Goal: Information Seeking & Learning: Find specific page/section

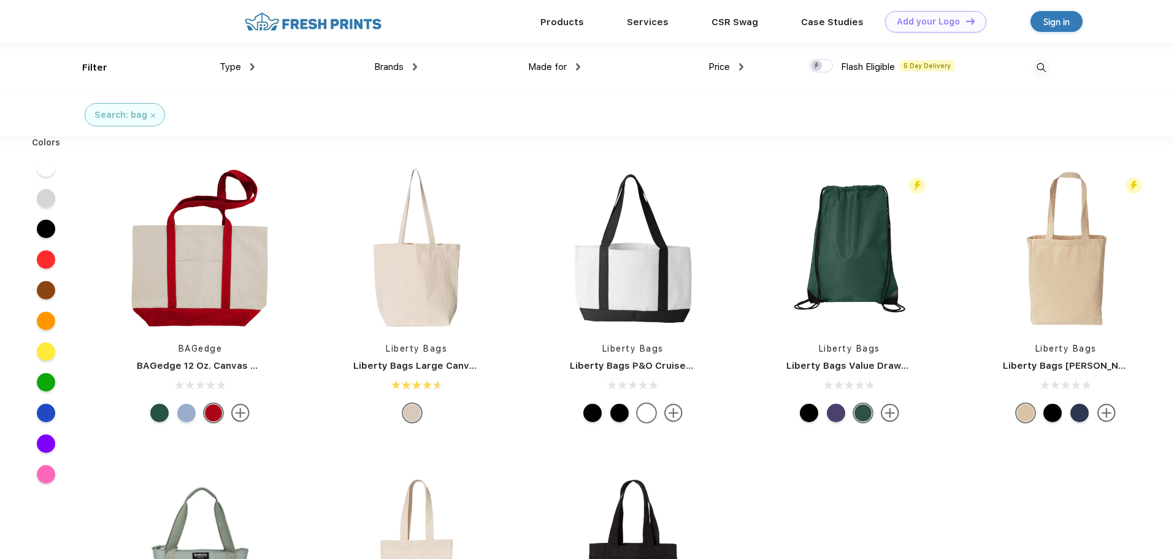
scroll to position [1, 0]
click at [1043, 67] on img at bounding box center [1041, 67] width 20 height 20
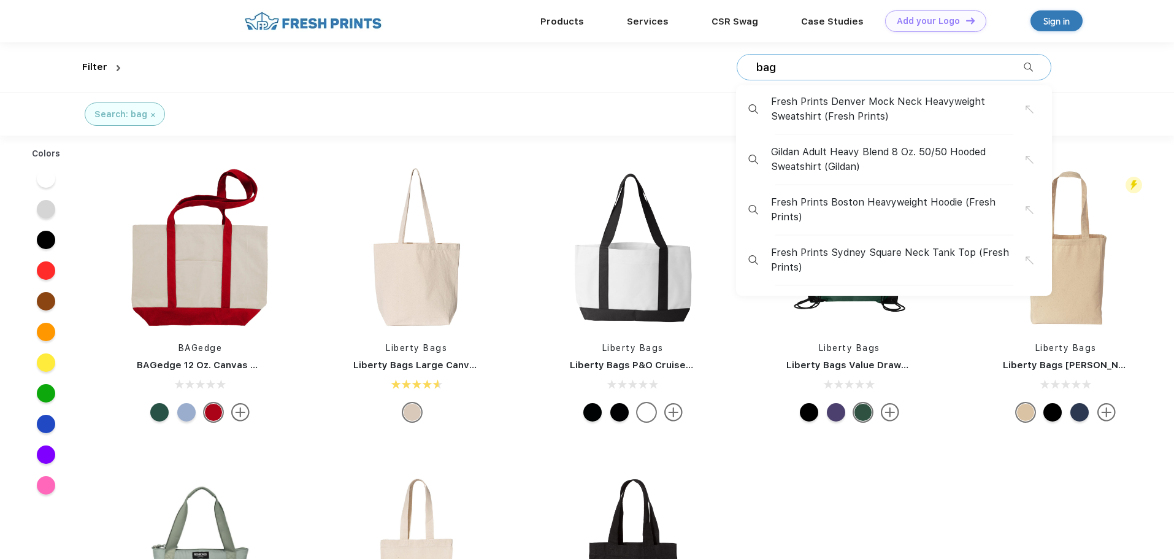
click at [777, 75] on div "bag Fresh Prints Denver Mock Neck Heavyweight Sweatshirt (Fresh Prints) Gildan …" at bounding box center [894, 67] width 315 height 26
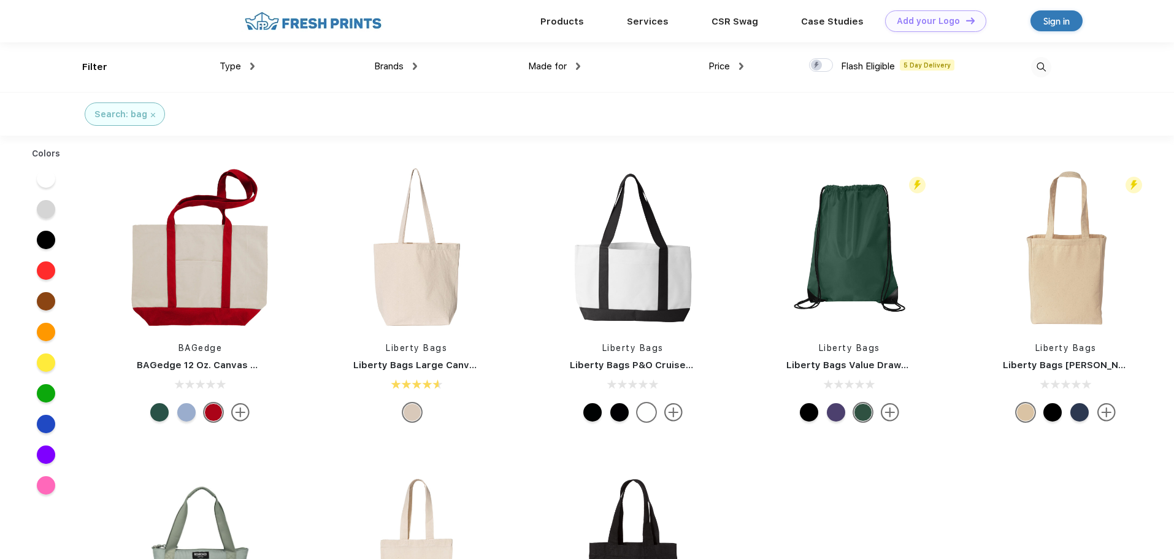
click at [1039, 67] on img at bounding box center [1041, 67] width 20 height 20
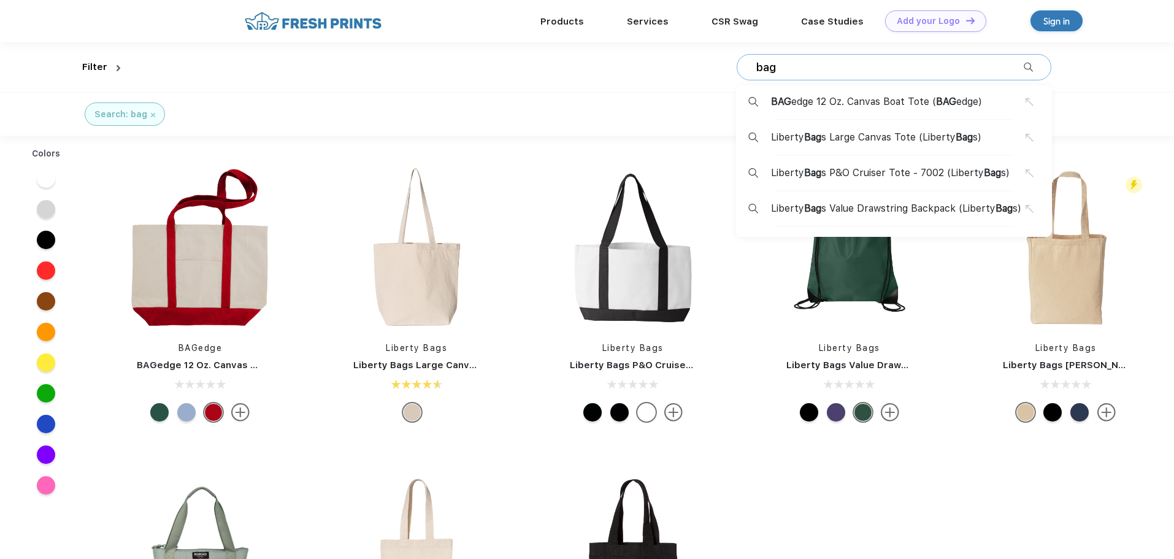
drag, startPoint x: 786, startPoint y: 69, endPoint x: 743, endPoint y: 66, distance: 43.0
click at [743, 66] on div "bag BAG edge 12 Oz. Canvas Boat Tote ( BAG edge) Liberty Bag s Large Canvas Tot…" at bounding box center [894, 67] width 315 height 26
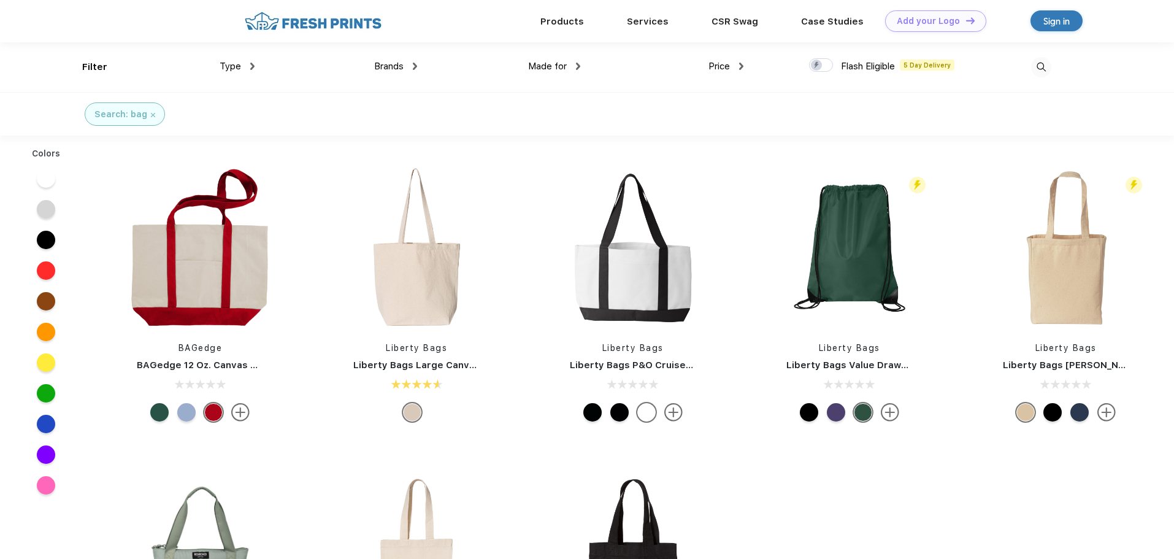
click at [1043, 68] on img at bounding box center [1041, 67] width 20 height 20
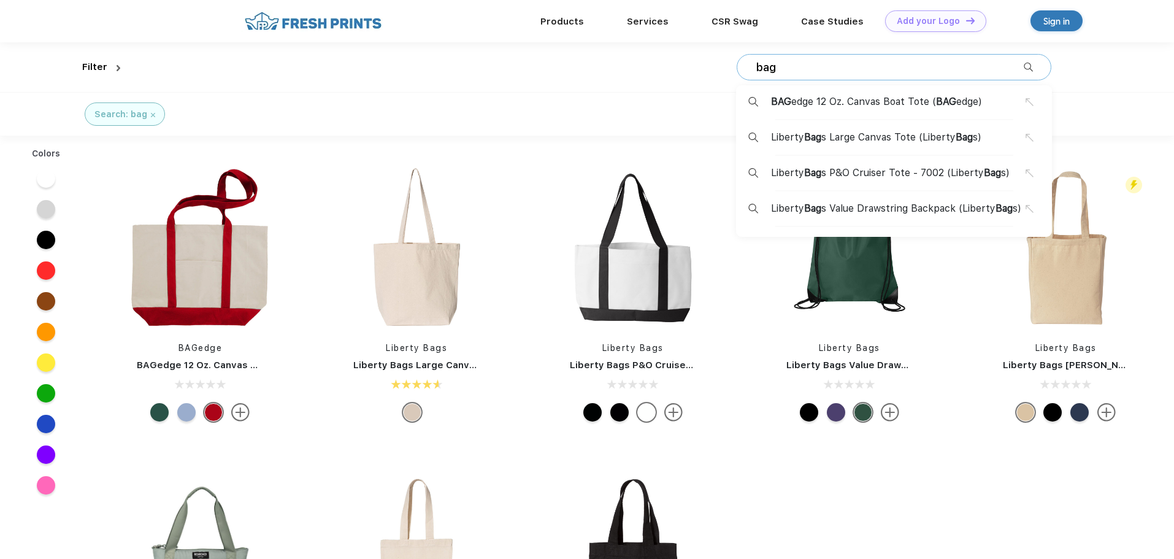
click at [846, 73] on input "bag" at bounding box center [889, 67] width 269 height 13
type input "b"
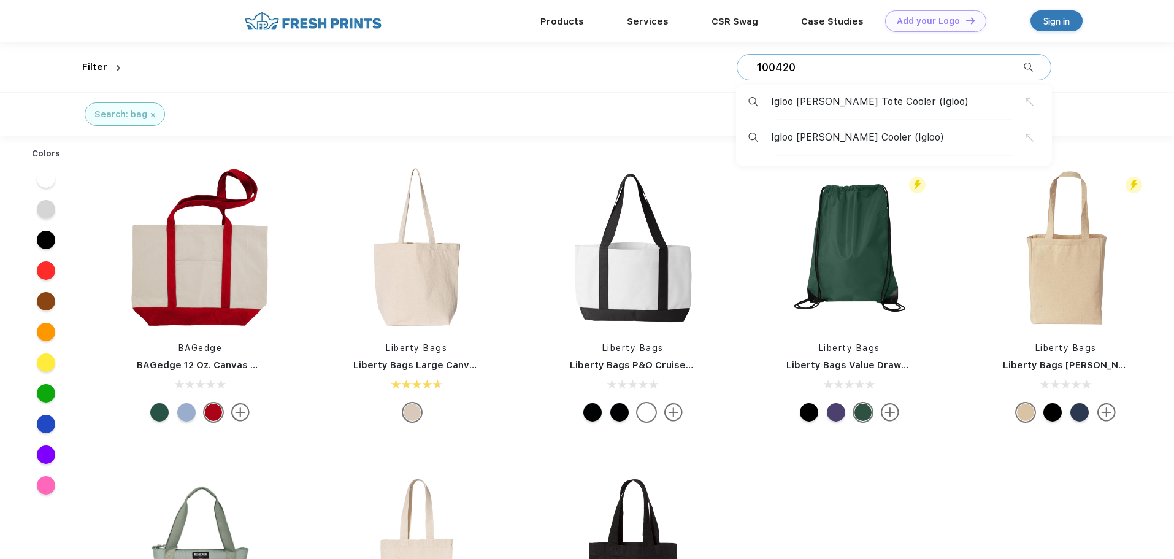
type input "100420"
click at [825, 138] on span "Igloo [PERSON_NAME] Cooler (Igloo)" at bounding box center [857, 137] width 173 height 15
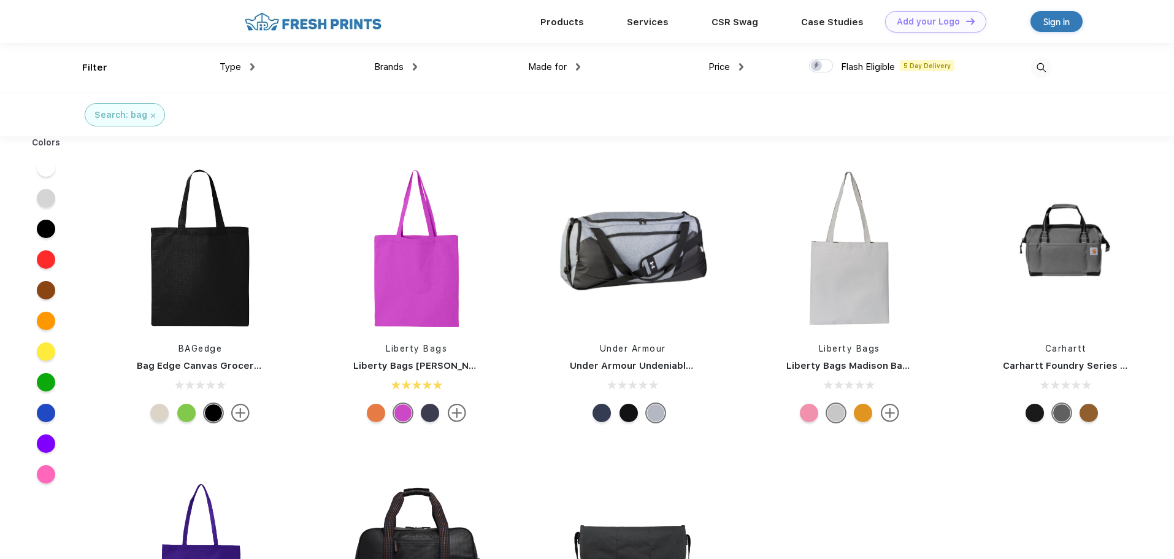
click at [1043, 65] on img at bounding box center [1041, 68] width 20 height 20
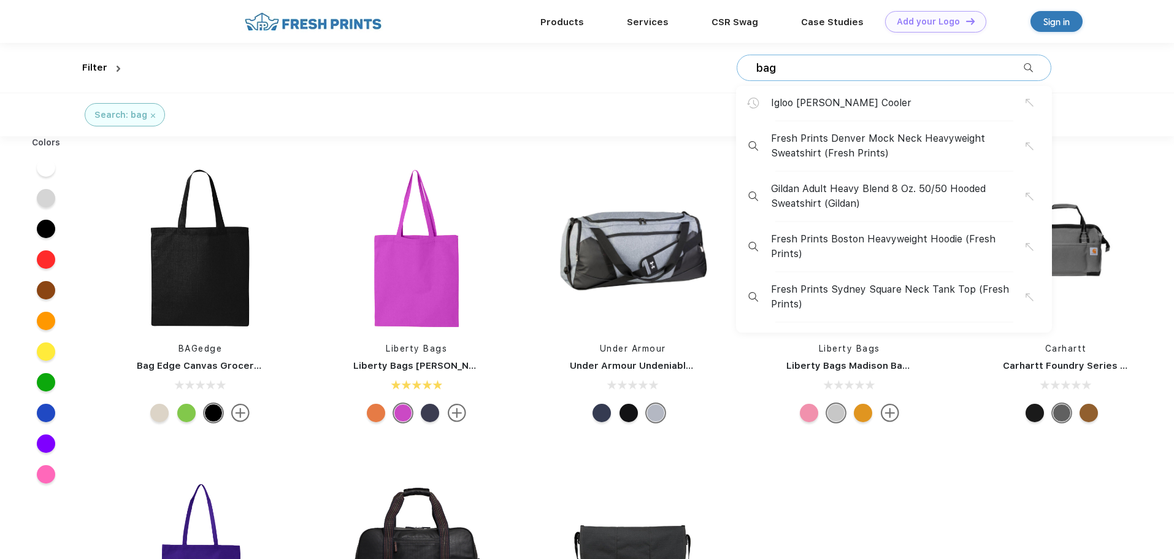
click at [779, 80] on div "bag Igloo [PERSON_NAME] Cooler Fresh Prints Denver Mock Neck Heavyweight Sweats…" at bounding box center [894, 68] width 315 height 26
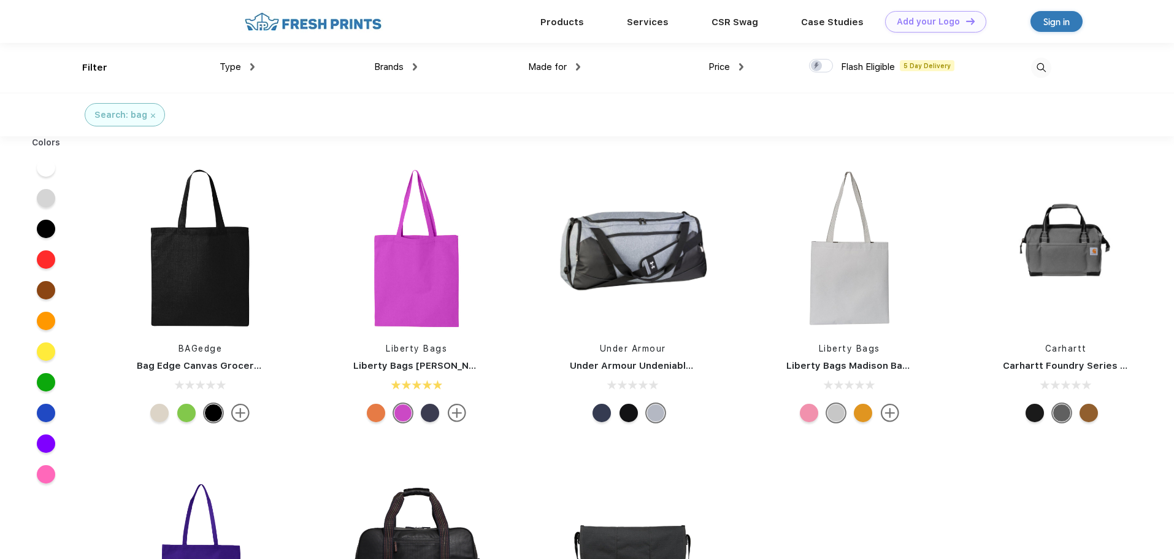
click at [1041, 67] on img at bounding box center [1041, 68] width 20 height 20
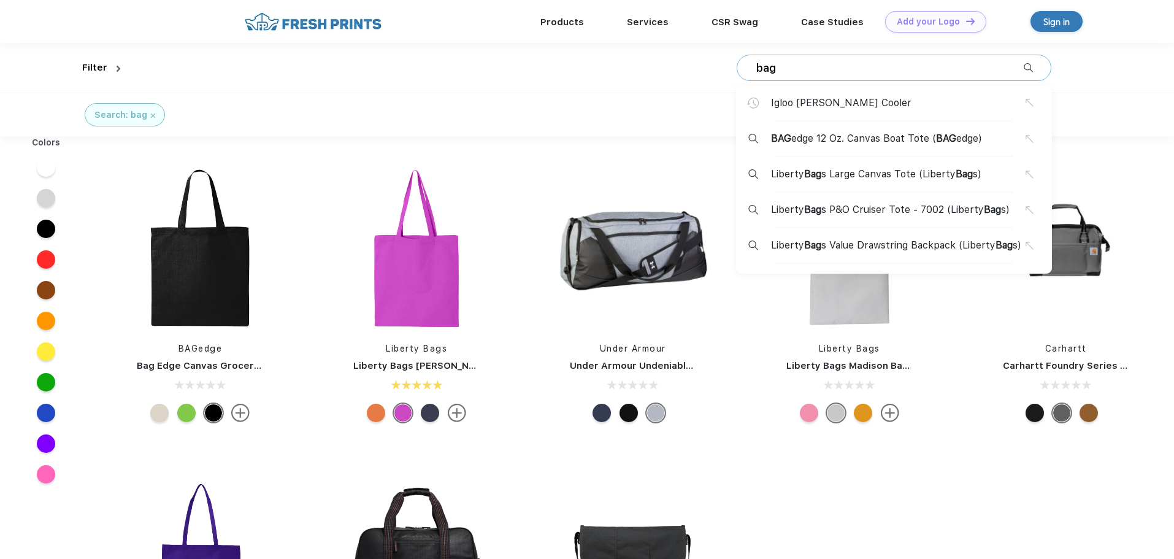
click at [854, 67] on input "bag" at bounding box center [889, 67] width 269 height 13
type input "b"
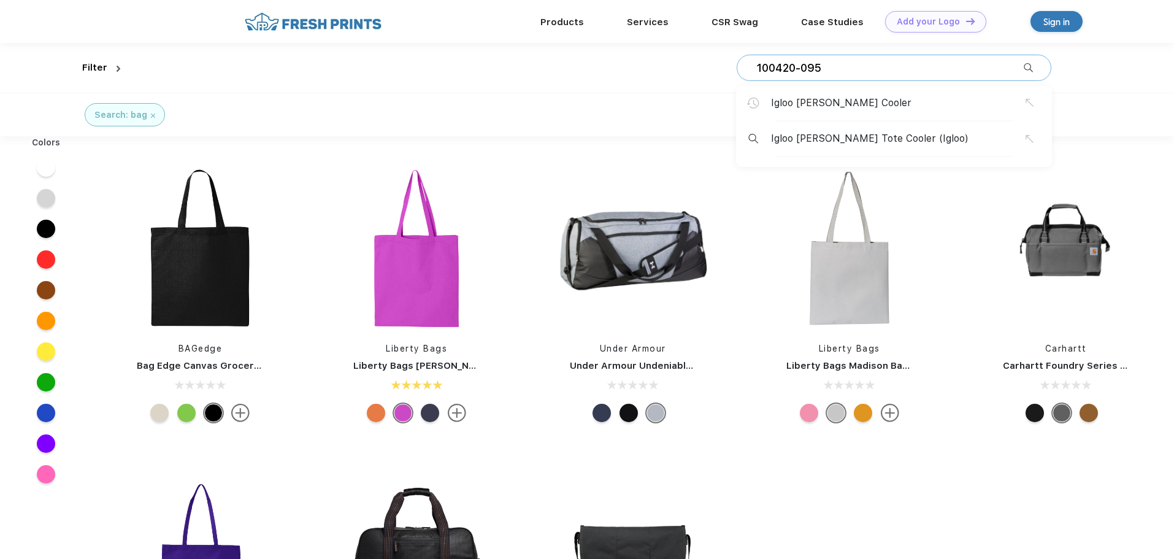
type input "100420-095"
click at [847, 134] on span "Igloo Stowe Tote Cooler (Igloo)" at bounding box center [869, 138] width 197 height 15
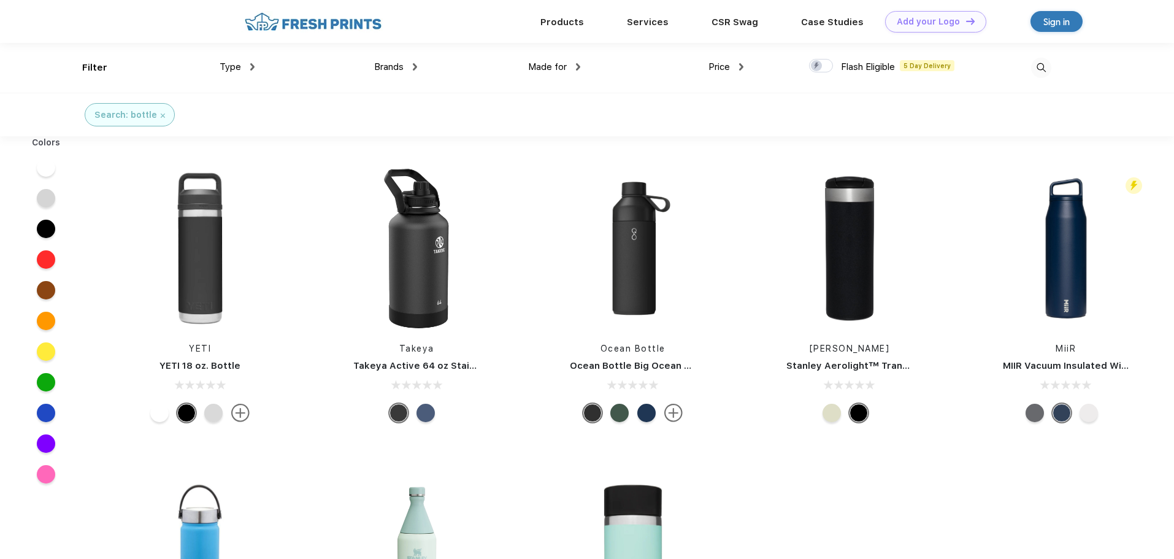
click at [1041, 67] on img at bounding box center [1041, 68] width 20 height 20
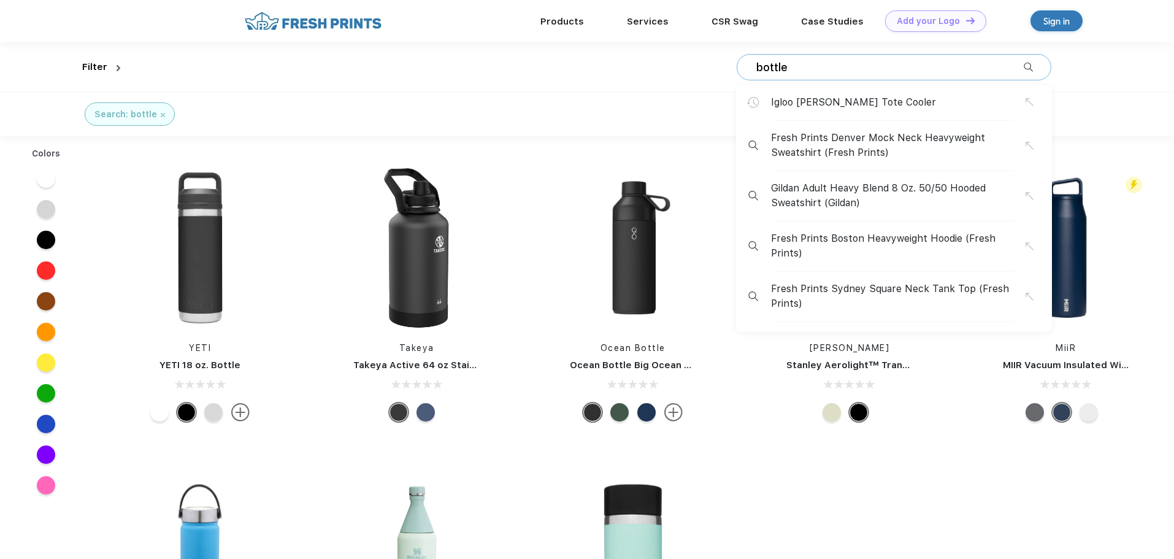
drag, startPoint x: 818, startPoint y: 63, endPoint x: 754, endPoint y: 67, distance: 63.9
click at [754, 67] on div "bottle Igloo Stowe Tote Cooler Fresh Prints Denver Mock Neck Heavyweight Sweats…" at bounding box center [894, 67] width 315 height 26
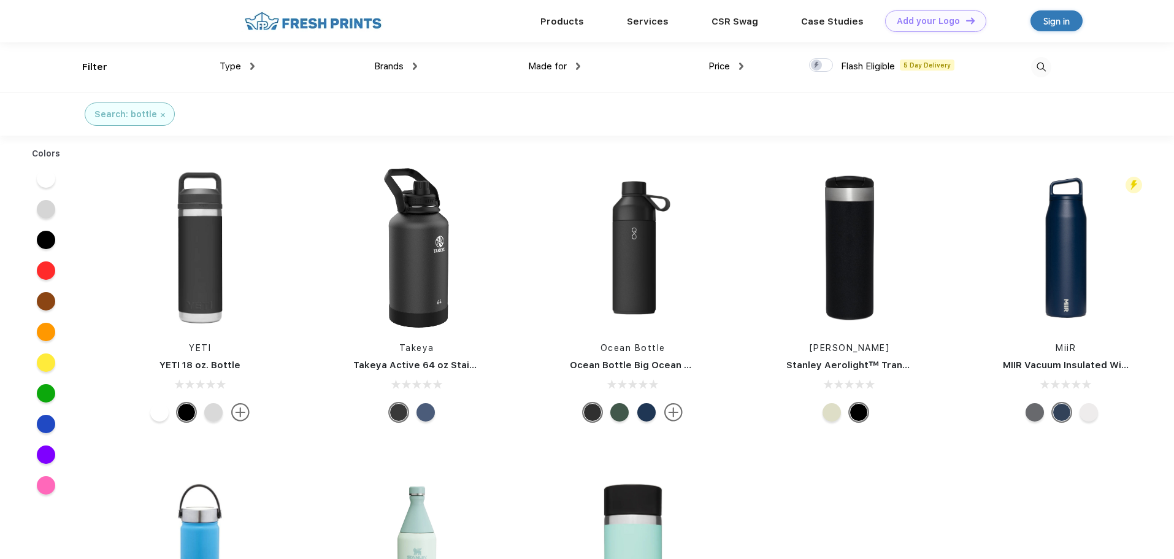
click at [1039, 67] on img at bounding box center [1041, 67] width 20 height 20
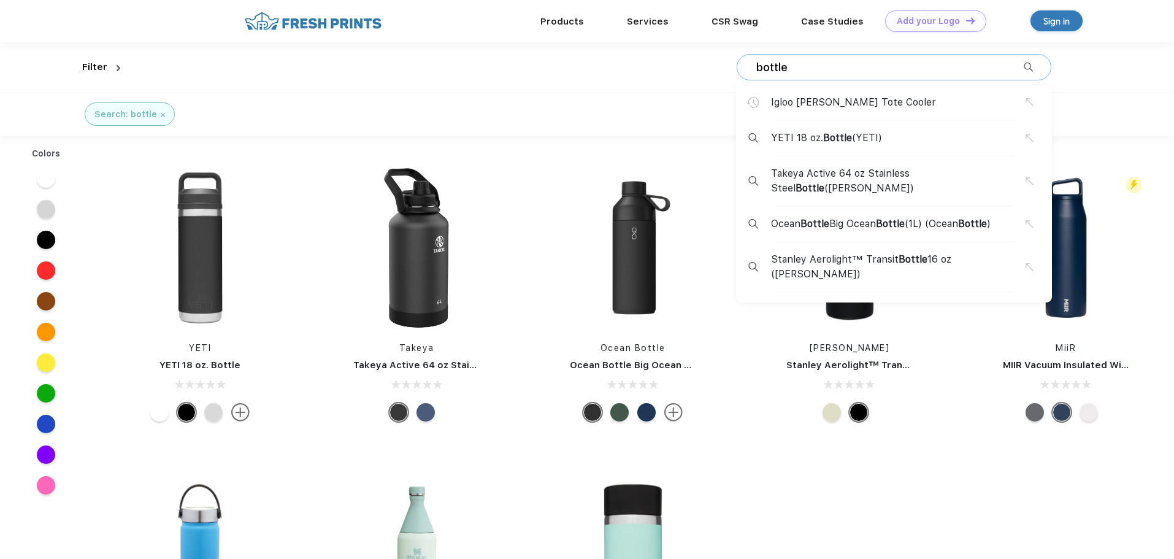
click at [787, 67] on input "bottle" at bounding box center [889, 67] width 269 height 13
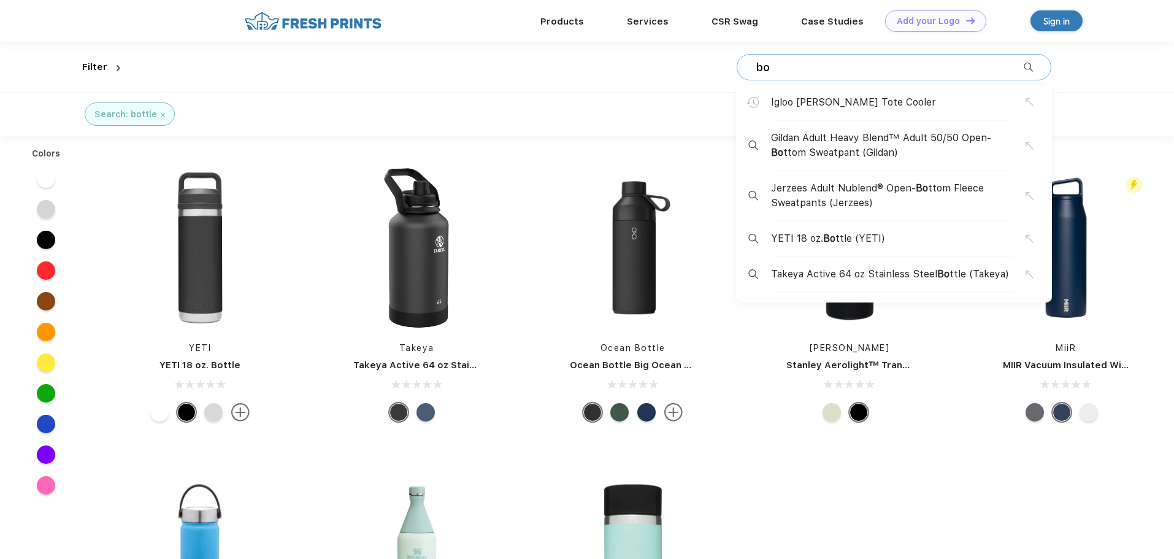
type input "b"
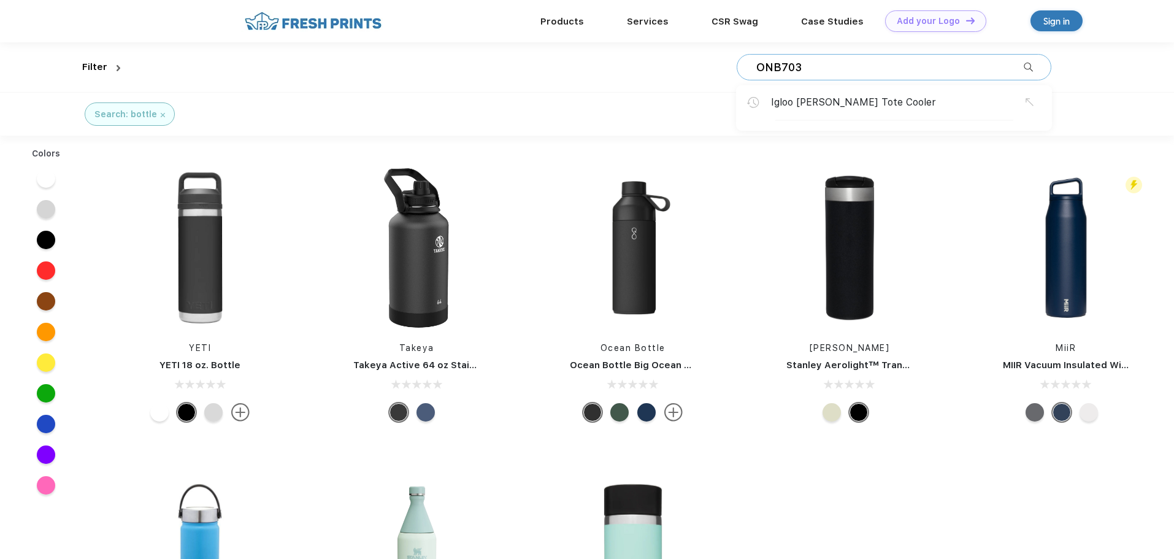
type input "ONB703"
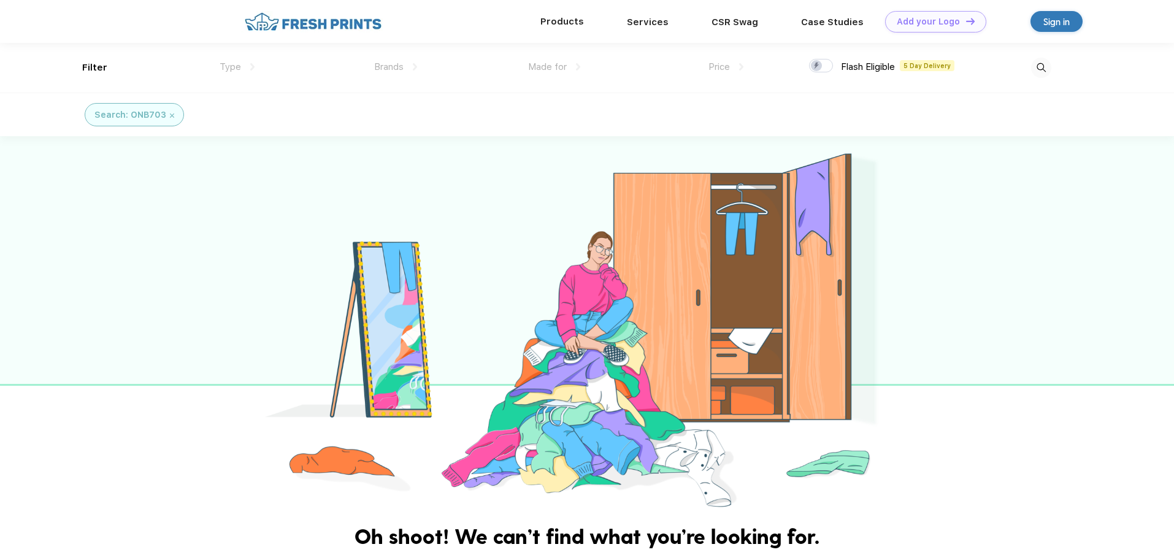
click at [553, 29] on div "Products" at bounding box center [562, 21] width 86 height 43
click at [172, 120] on div "Search: ONB703" at bounding box center [134, 115] width 80 height 13
click at [171, 113] on img at bounding box center [172, 115] width 4 height 4
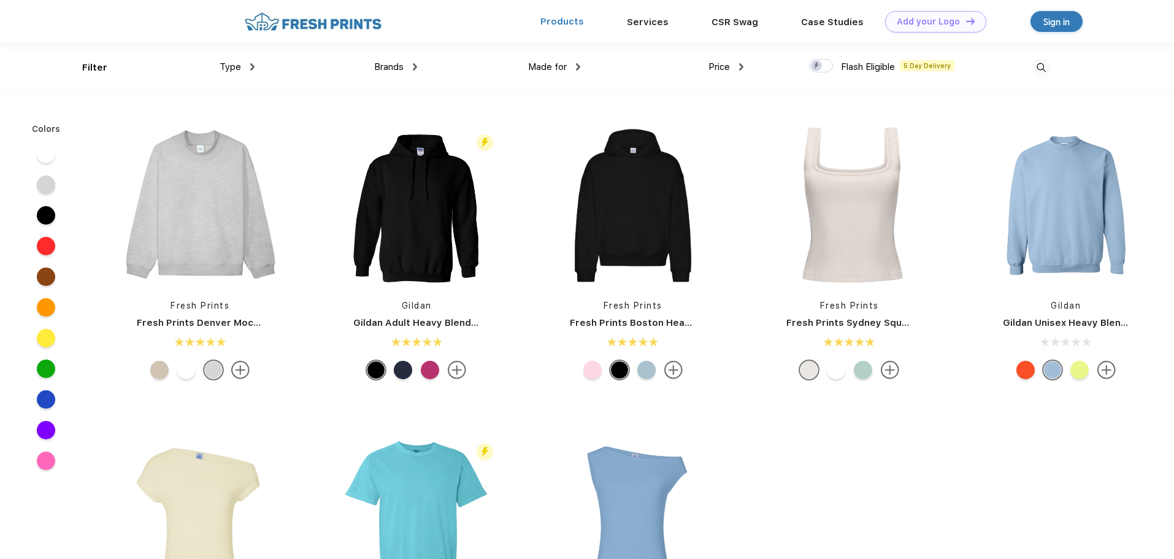
click at [555, 22] on link "Products" at bounding box center [562, 21] width 44 height 11
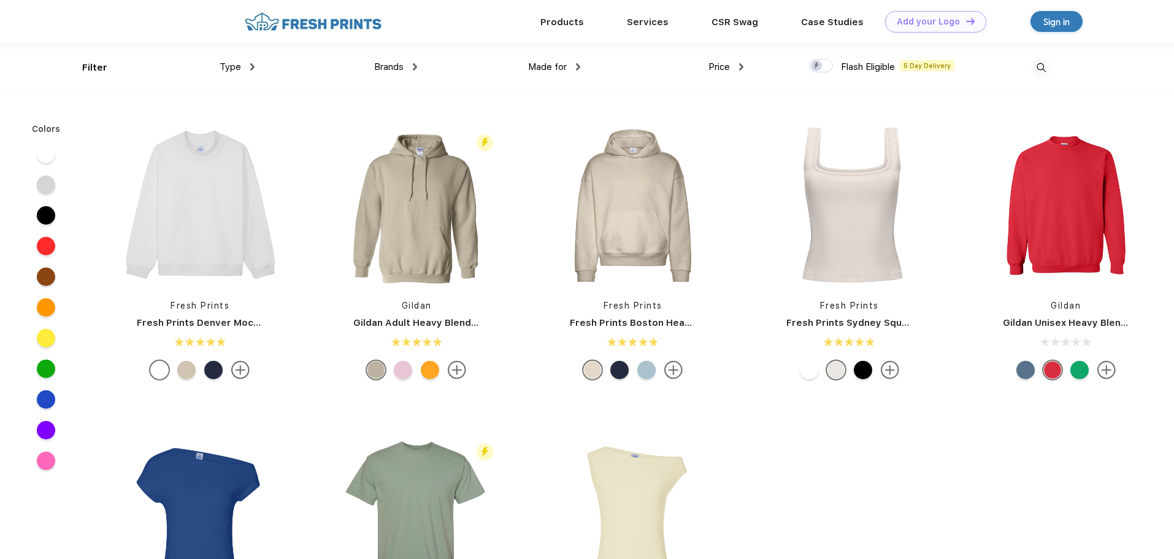
scroll to position [1, 0]
click at [242, 65] on div "Type" at bounding box center [237, 66] width 35 height 14
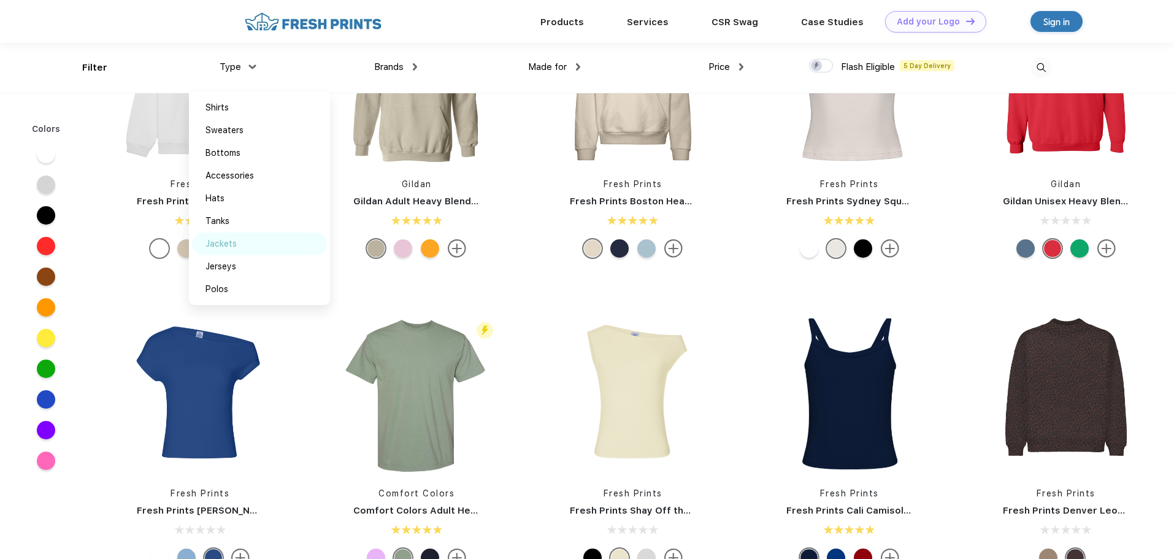
scroll to position [0, 0]
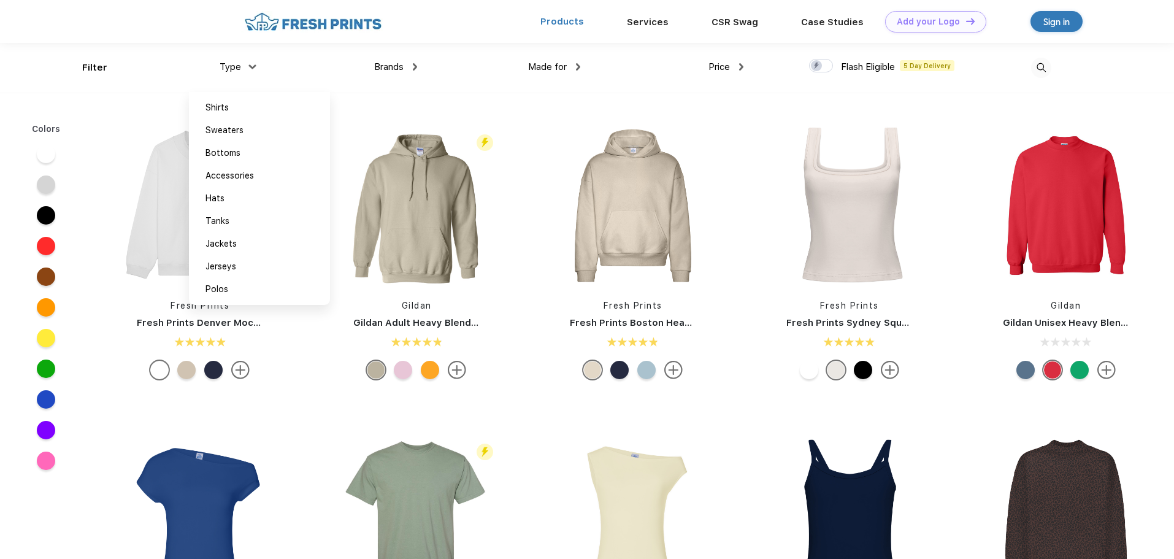
click at [554, 20] on link "Products" at bounding box center [562, 21] width 44 height 11
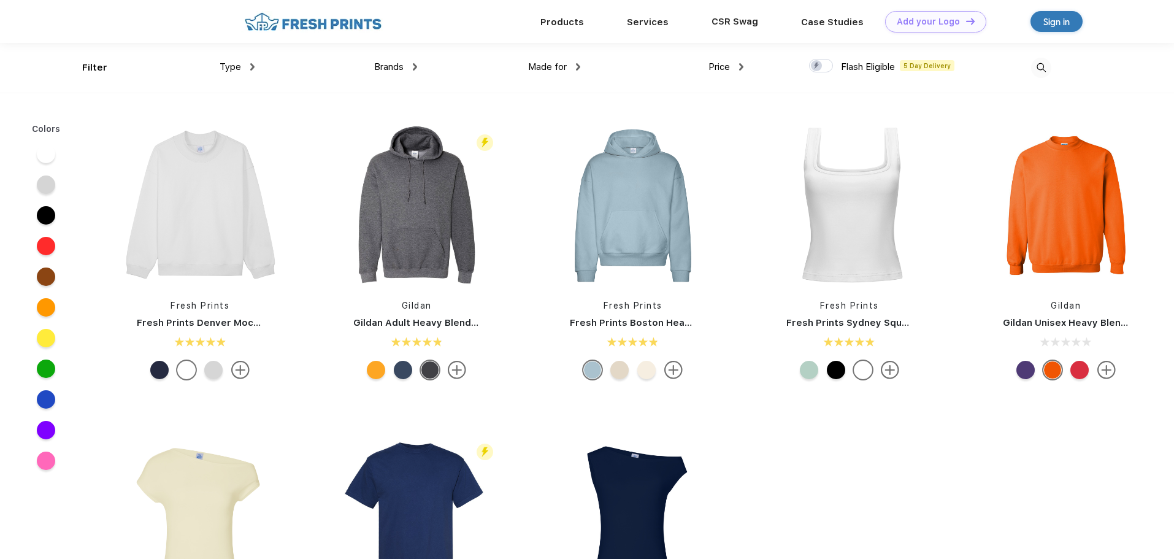
scroll to position [1, 0]
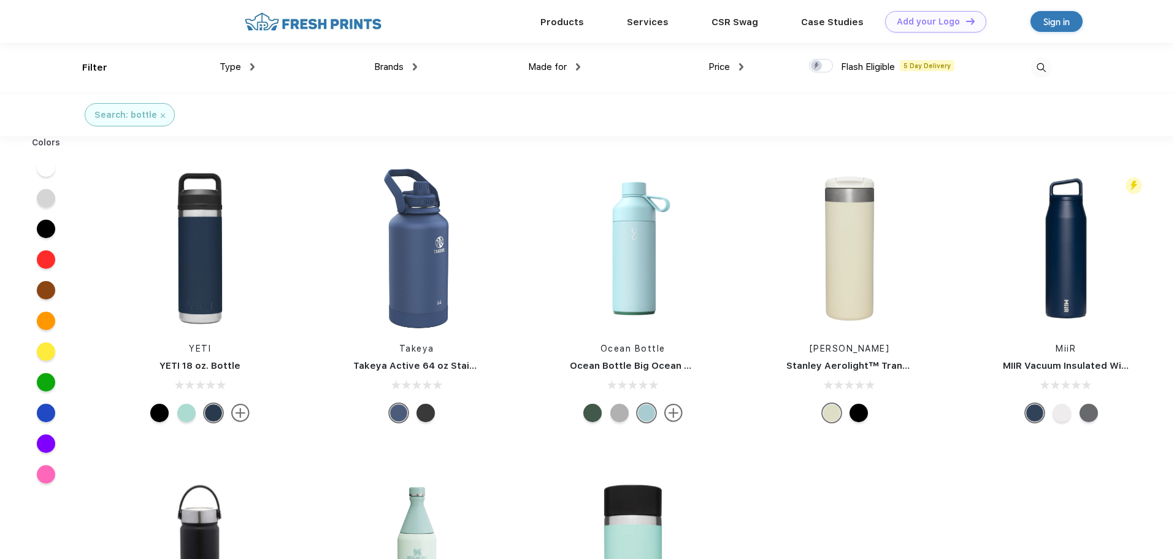
scroll to position [1, 0]
click at [741, 67] on img at bounding box center [741, 66] width 4 height 7
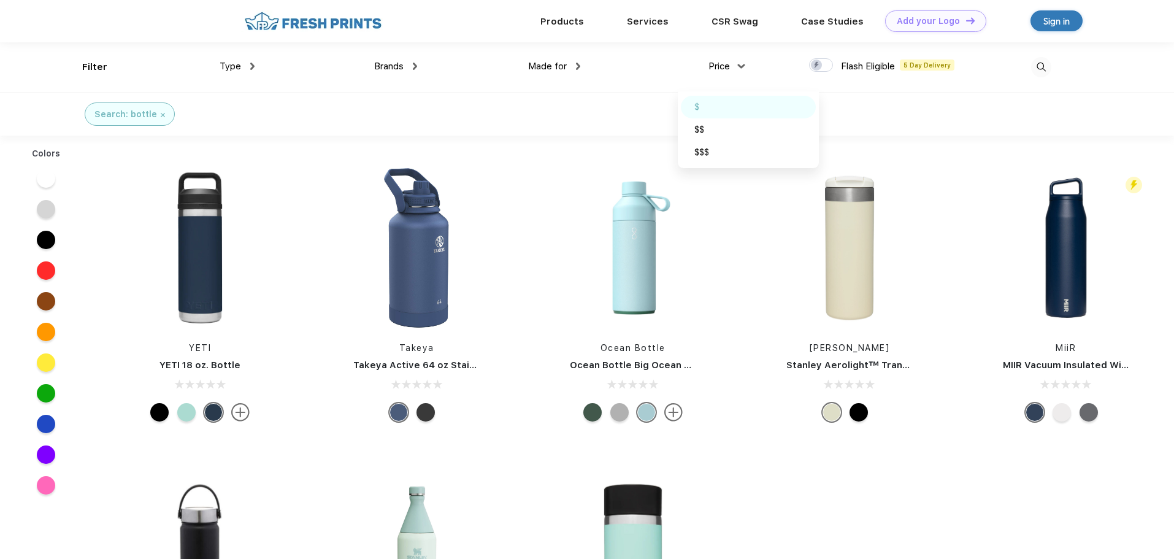
click at [706, 107] on div "$" at bounding box center [748, 107] width 135 height 23
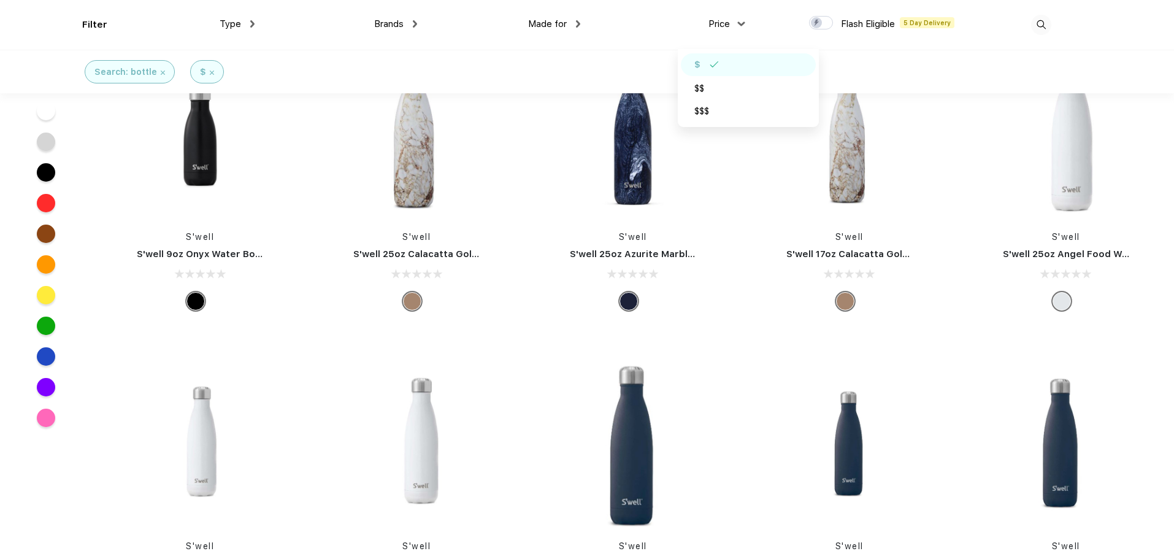
scroll to position [1901, 0]
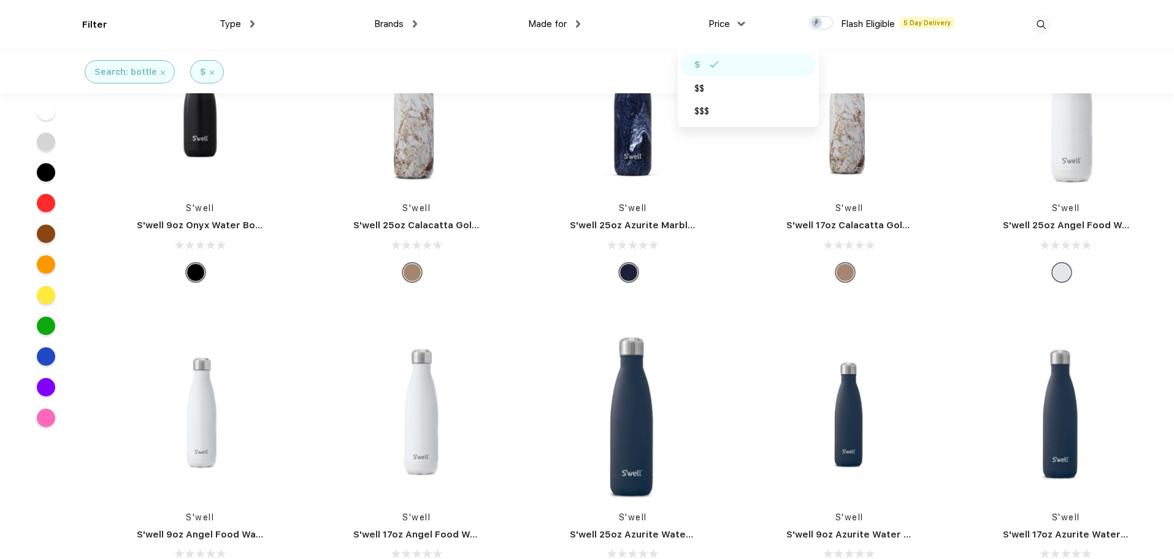
click at [1043, 22] on img at bounding box center [1041, 25] width 20 height 20
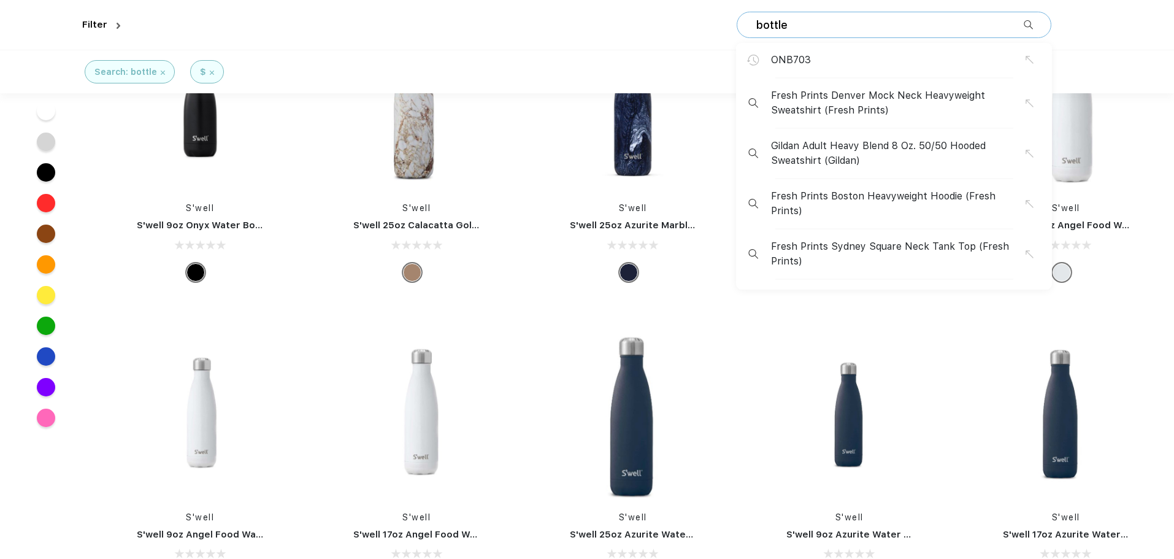
click at [802, 29] on input "bottle" at bounding box center [889, 24] width 269 height 13
type input "b"
paste input "Simple Modern SMN7832"
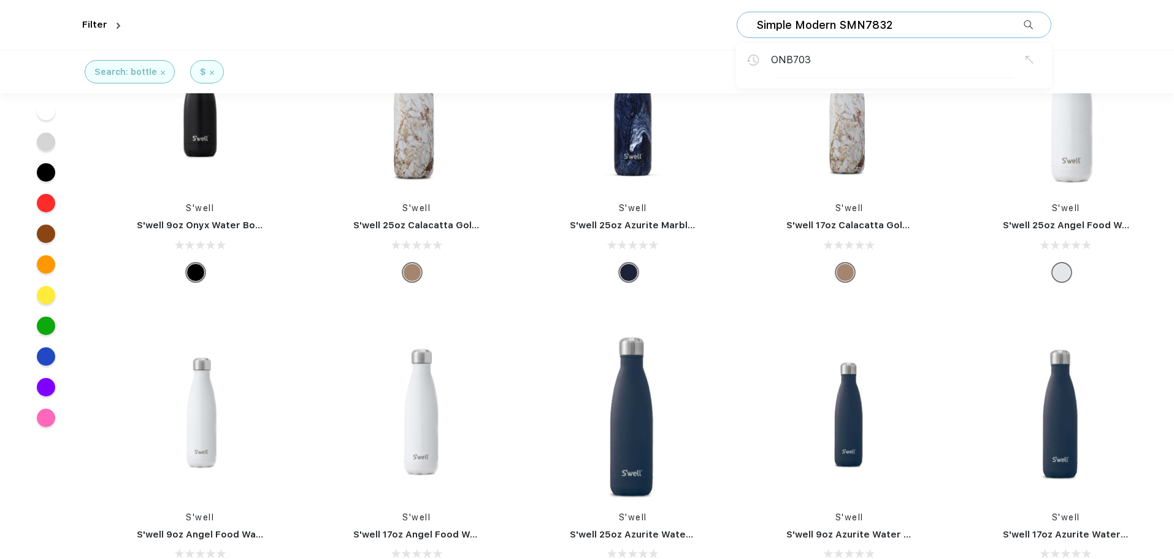
type input "Simple Modern SMN7832"
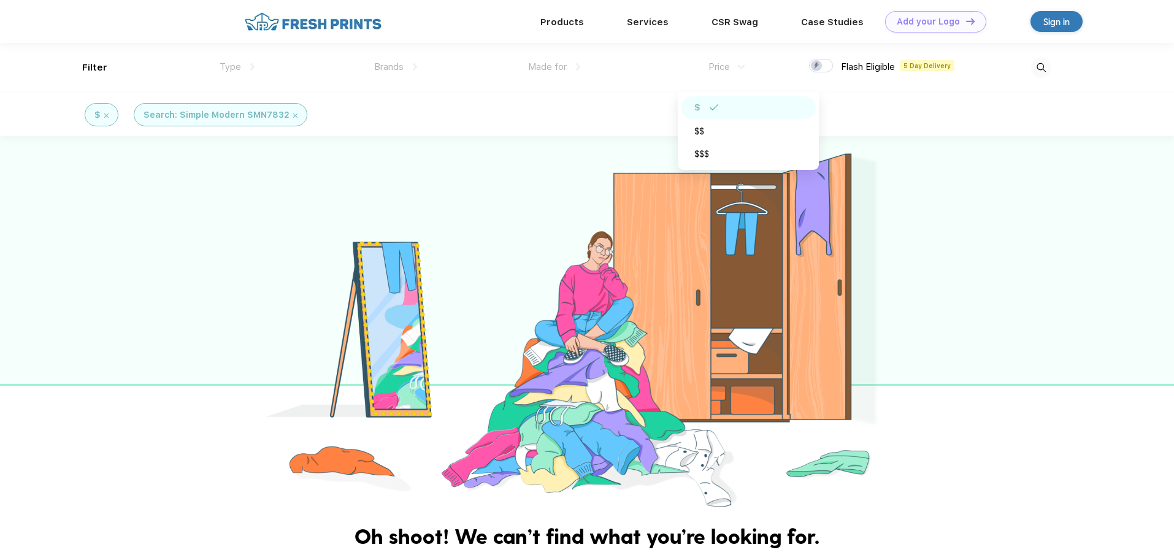
click at [109, 114] on img at bounding box center [106, 115] width 4 height 4
click at [140, 117] on div "Search: Simple Modern SMN7832" at bounding box center [167, 115] width 146 height 13
click at [242, 118] on div "Search: Simple Modern SMN7832" at bounding box center [171, 115] width 154 height 13
click at [244, 115] on img at bounding box center [246, 115] width 4 height 4
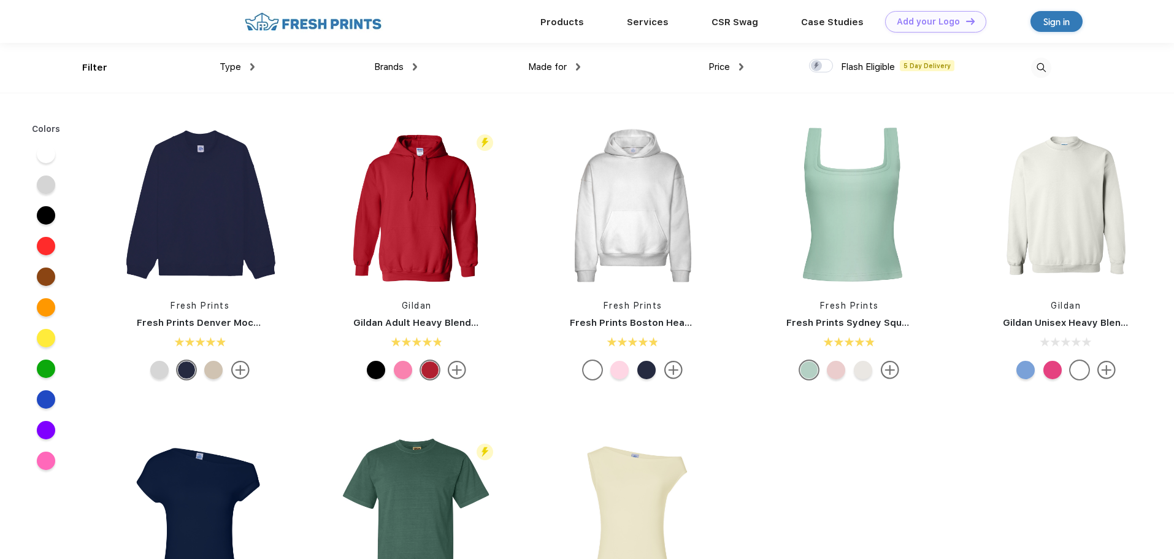
click at [1041, 66] on img at bounding box center [1041, 68] width 20 height 20
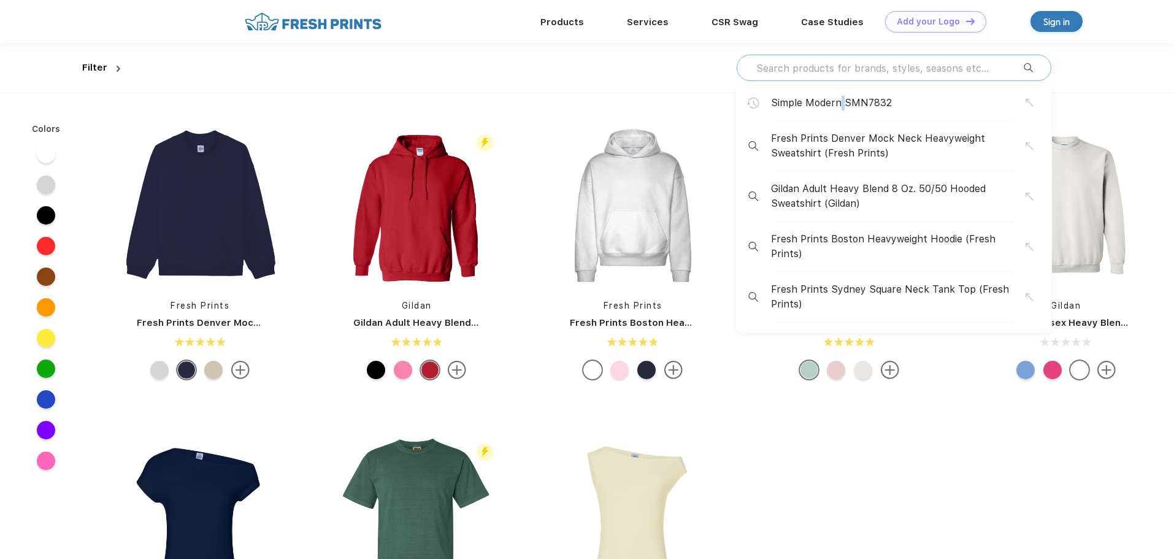
click at [841, 98] on span "Simple Modern SMN7832" at bounding box center [831, 103] width 121 height 15
